Goal: Information Seeking & Learning: Learn about a topic

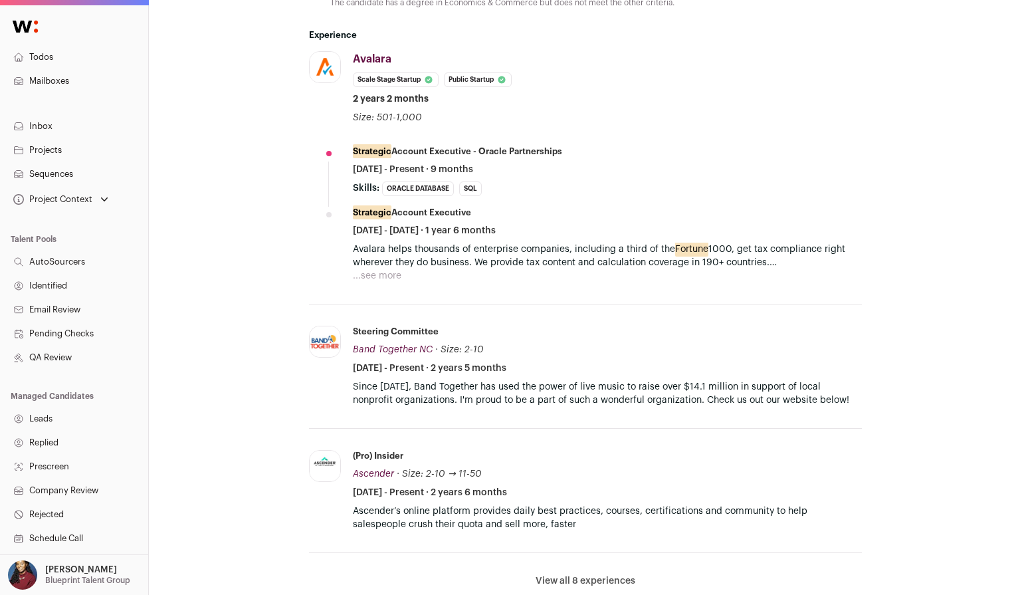
scroll to position [800, 0]
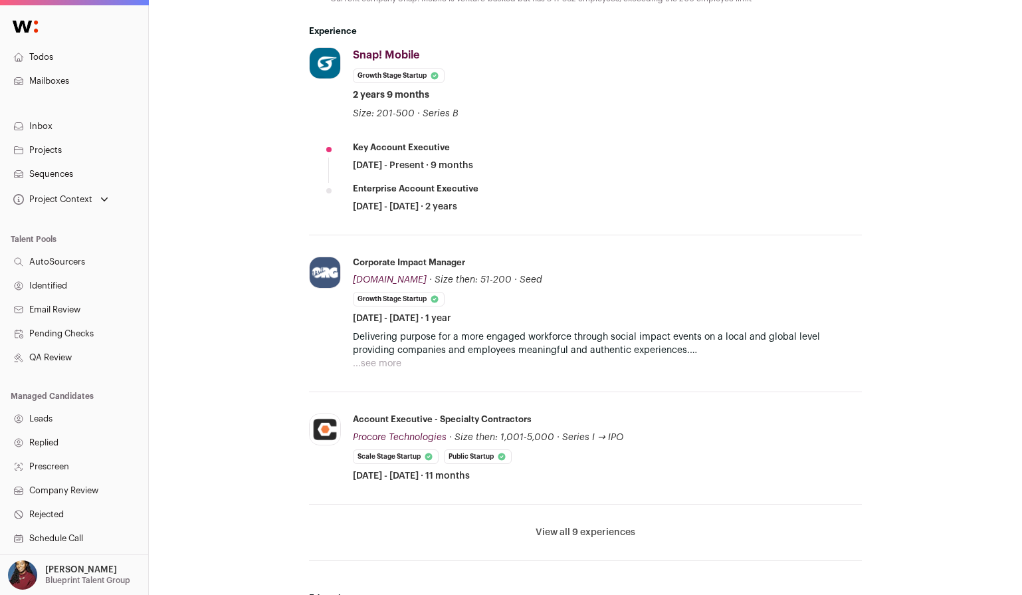
scroll to position [854, 0]
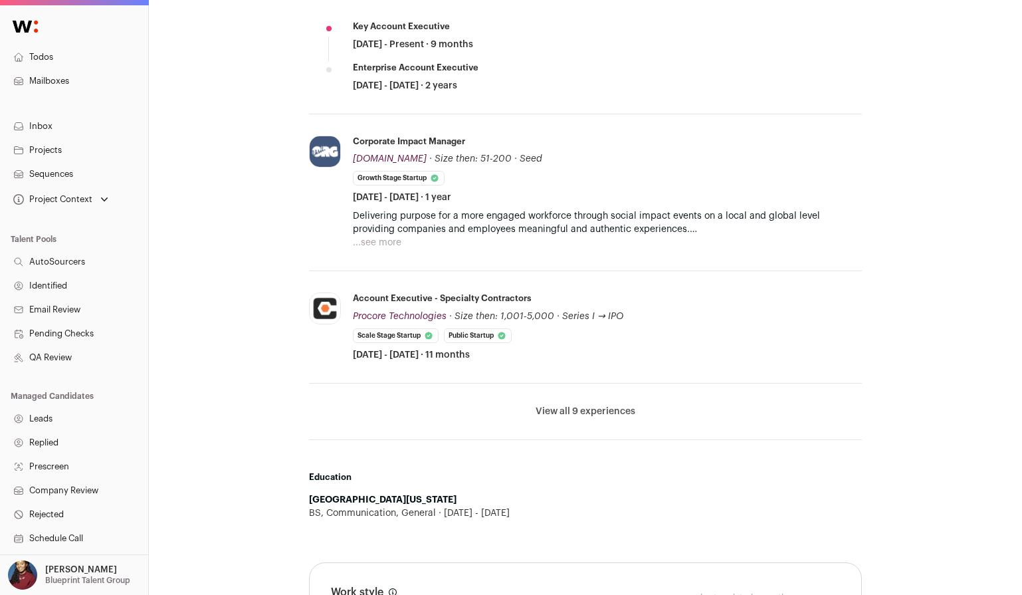
click at [577, 405] on button "View all 9 experiences" at bounding box center [586, 411] width 100 height 13
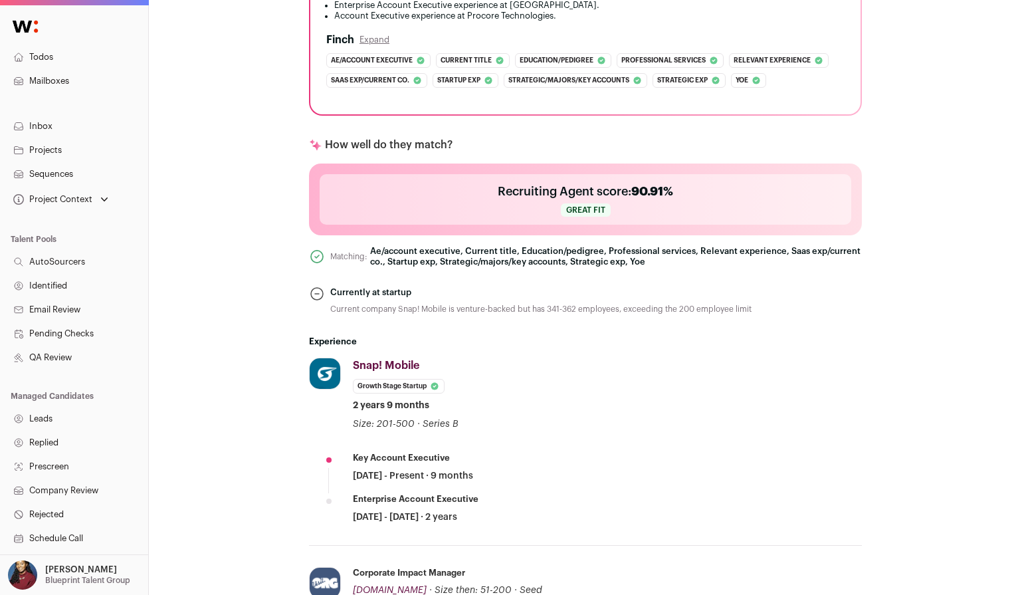
scroll to position [197, 0]
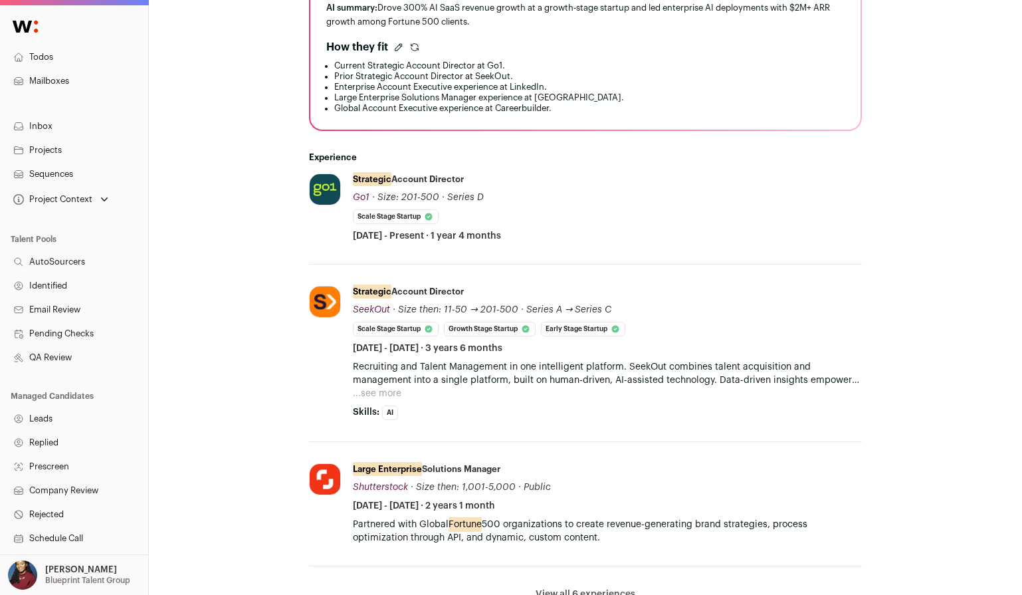
scroll to position [339, 0]
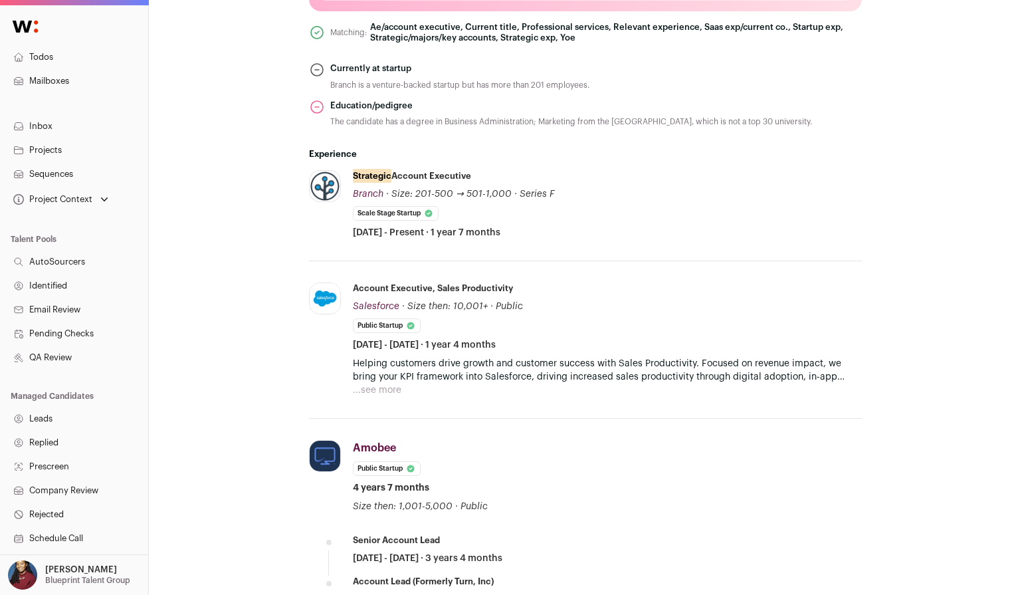
scroll to position [856, 0]
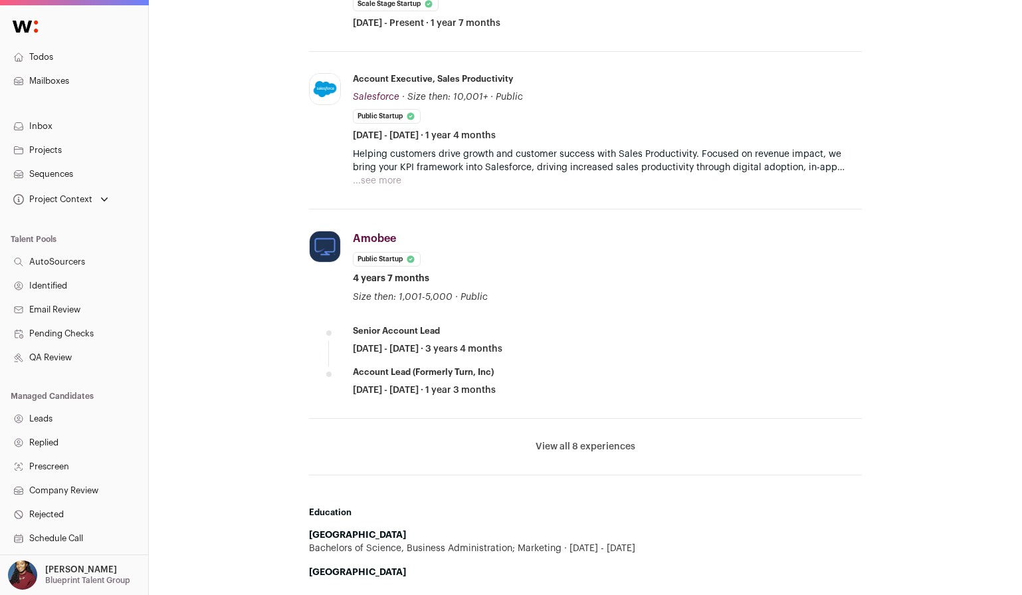
click at [571, 447] on button "View all 8 experiences" at bounding box center [586, 446] width 100 height 13
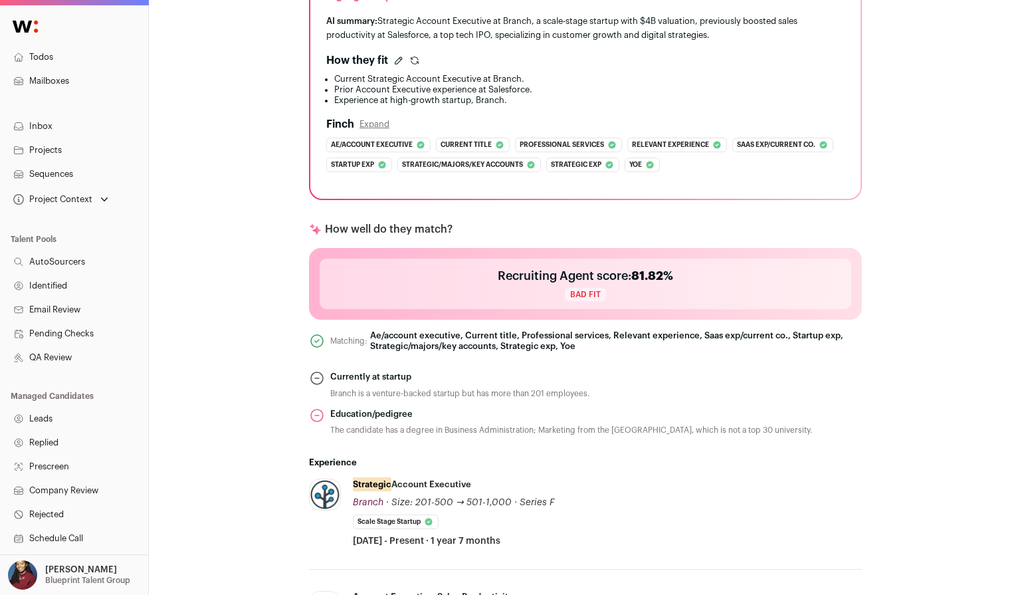
scroll to position [340, 0]
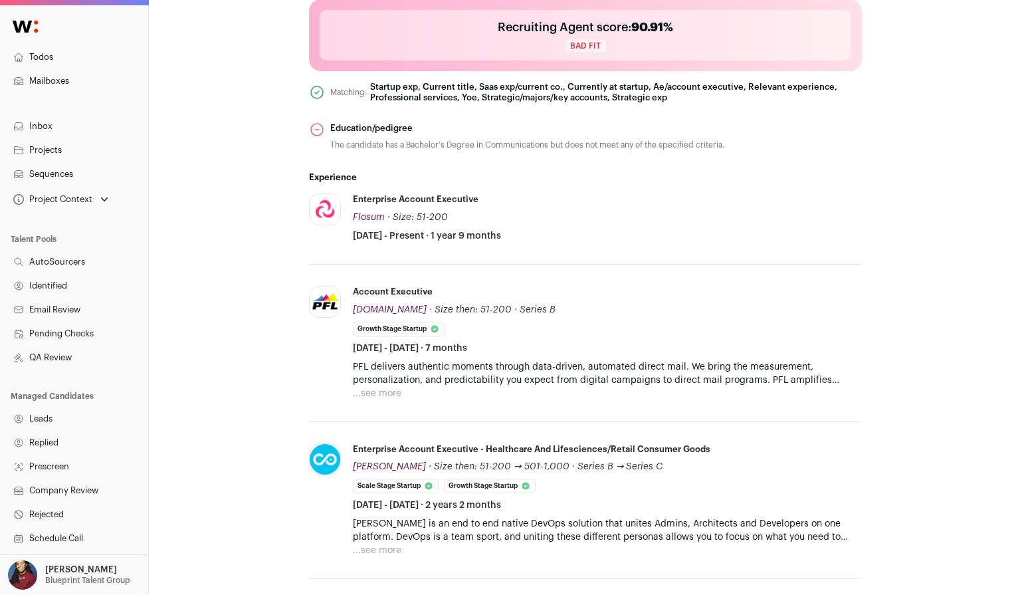
scroll to position [678, 0]
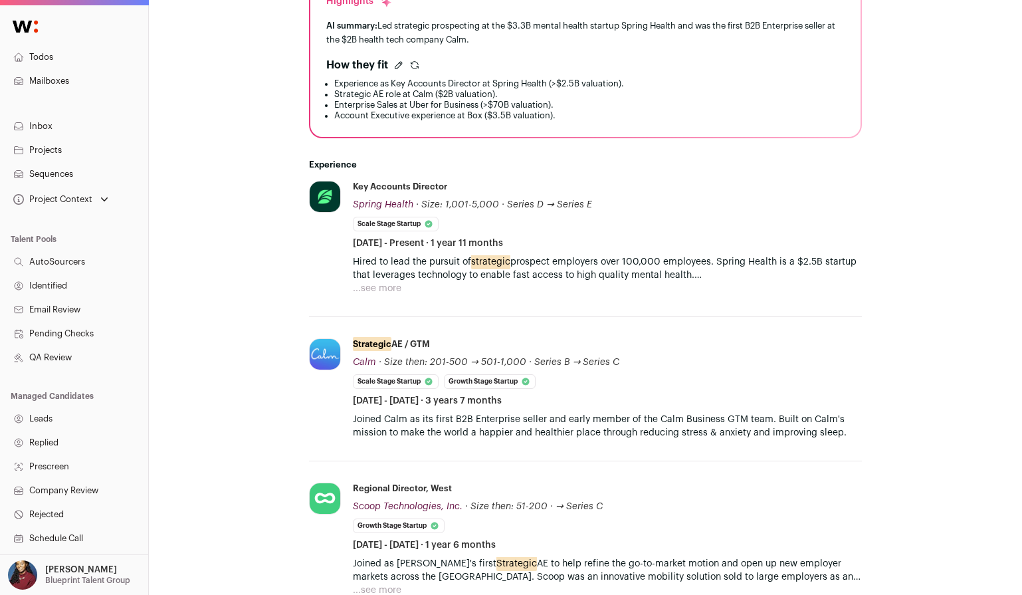
scroll to position [415, 0]
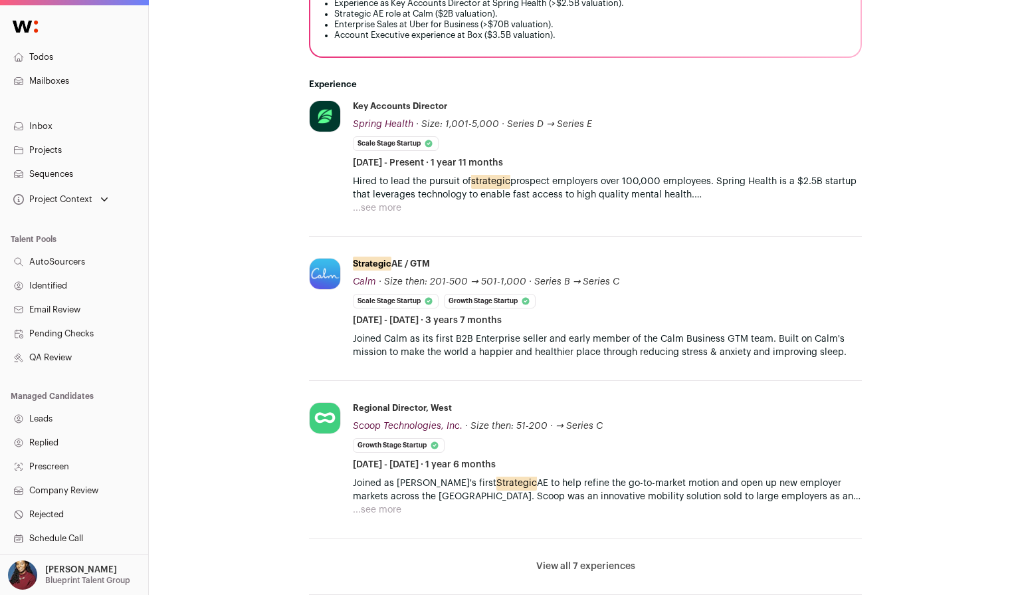
click at [594, 563] on button "View all 7 experiences" at bounding box center [585, 565] width 99 height 13
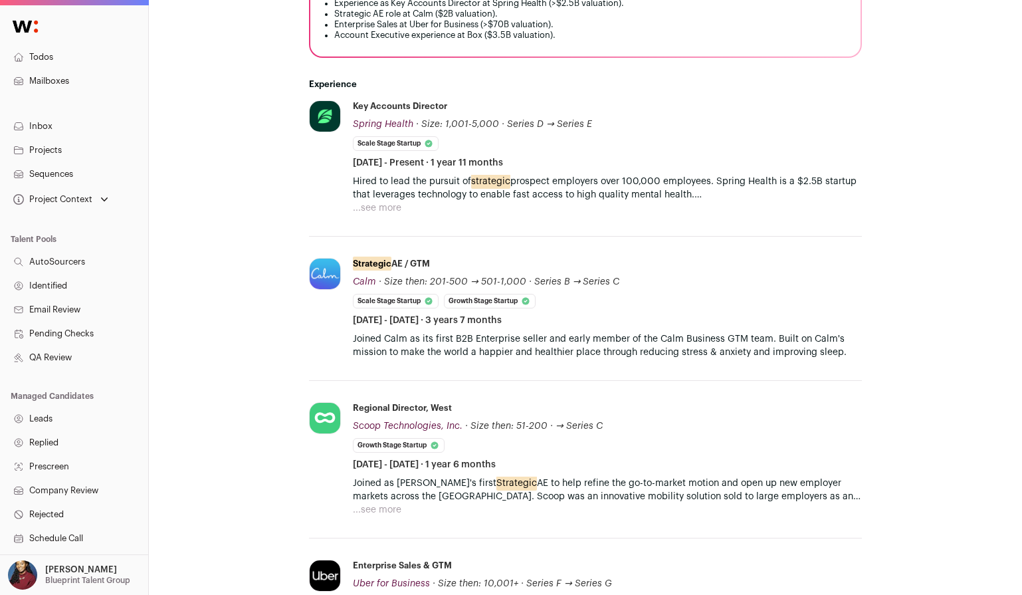
scroll to position [645, 0]
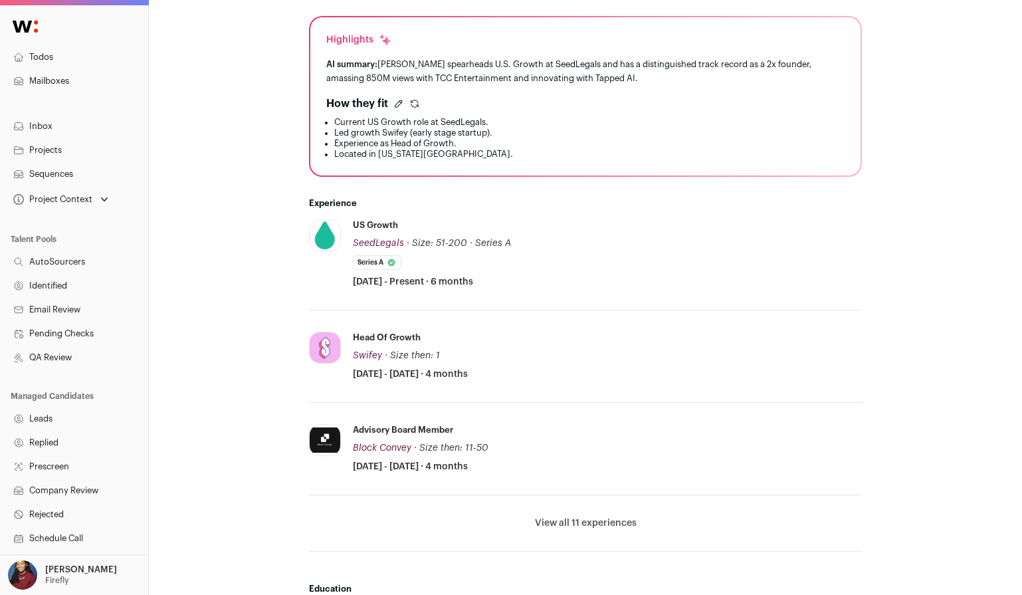
scroll to position [295, 0]
